Goal: Navigation & Orientation: Understand site structure

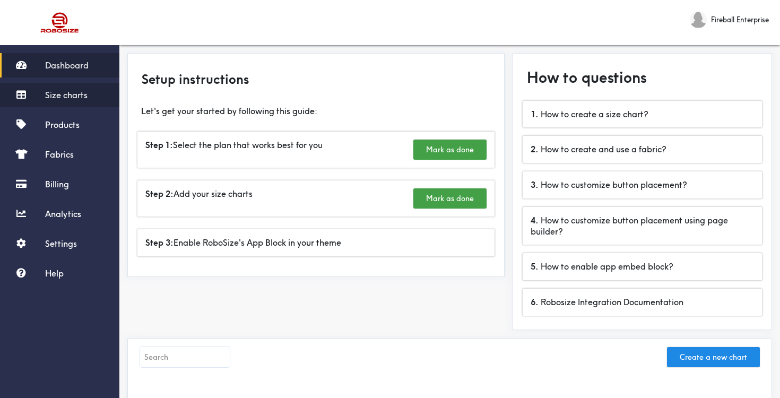
click at [80, 100] on link "Size charts" at bounding box center [59, 95] width 119 height 24
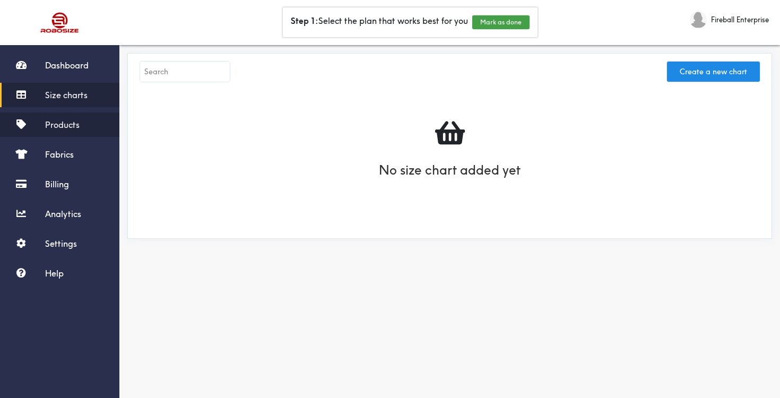
click at [73, 120] on span "Products" at bounding box center [62, 124] width 34 height 11
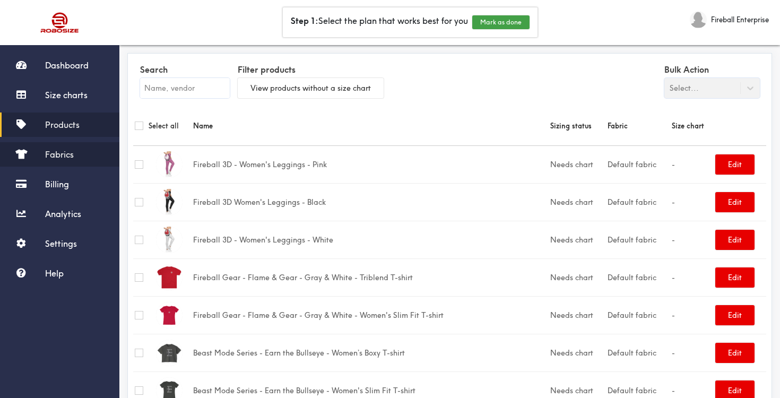
click at [58, 156] on span "Fabrics" at bounding box center [59, 154] width 29 height 11
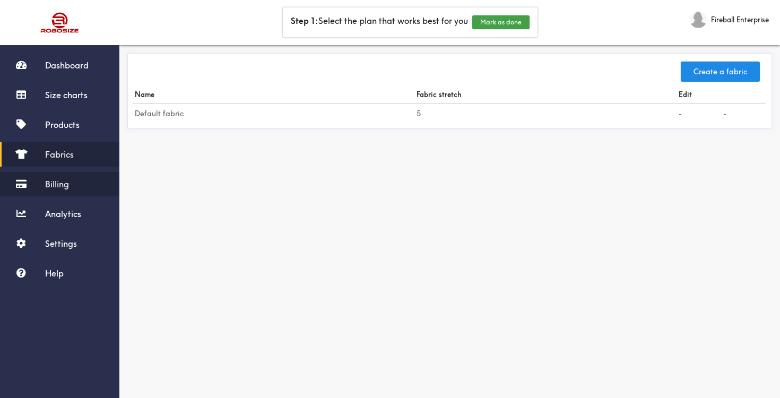
click at [56, 185] on span "Billing" at bounding box center [57, 184] width 24 height 11
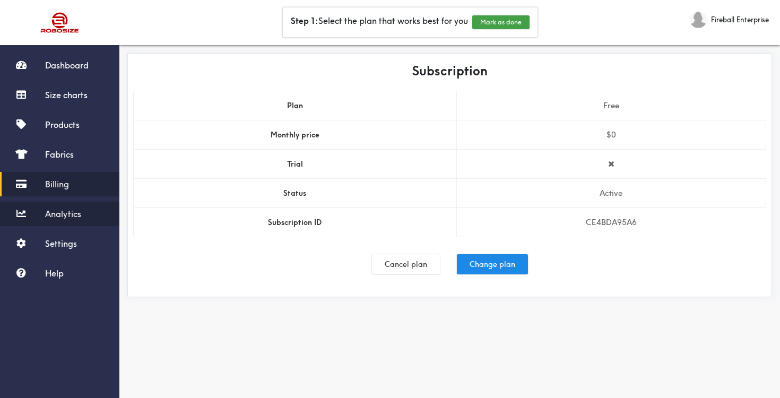
click at [58, 202] on link "Analytics" at bounding box center [59, 214] width 119 height 24
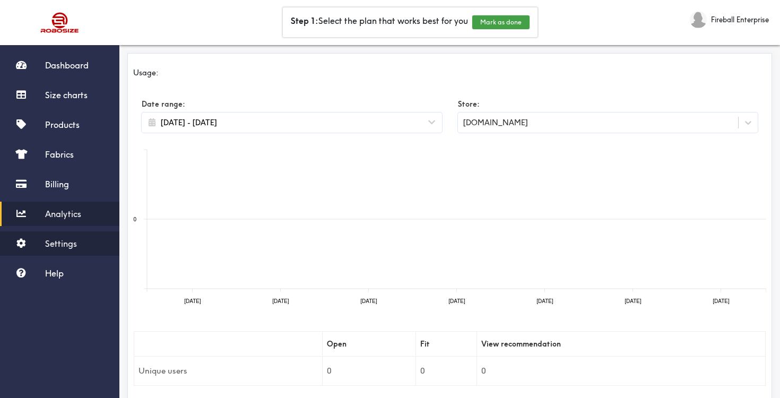
click at [59, 245] on span "Settings" at bounding box center [61, 243] width 32 height 11
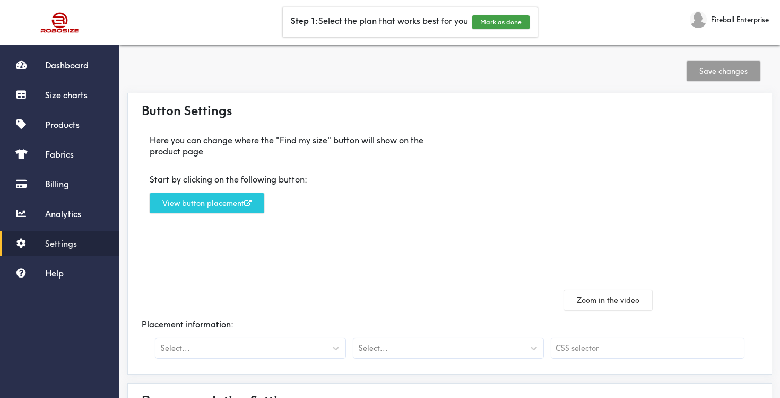
scroll to position [3, 0]
